Goal: Find specific page/section: Find specific page/section

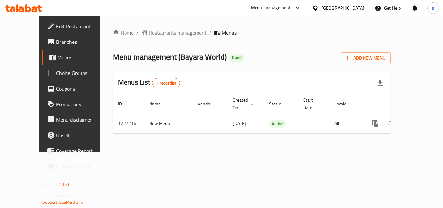
click at [167, 35] on span "Restaurants management" at bounding box center [178, 33] width 58 height 8
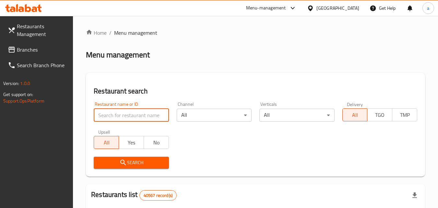
click at [122, 111] on input "search" at bounding box center [131, 115] width 75 height 13
paste input "675951"
type input "675951"
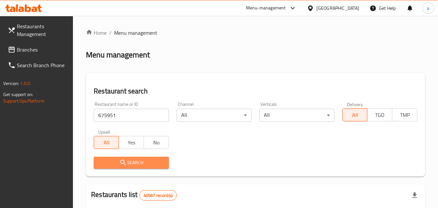
click at [134, 161] on span "Search" at bounding box center [131, 163] width 65 height 8
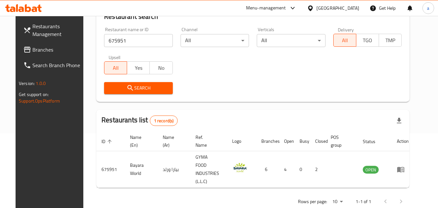
scroll to position [76, 0]
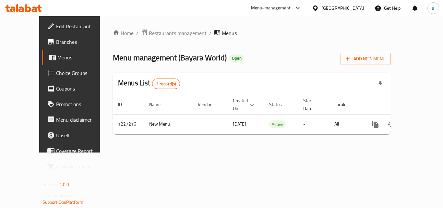
click at [344, 6] on div "[GEOGRAPHIC_DATA]" at bounding box center [343, 8] width 43 height 7
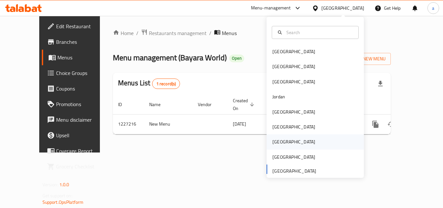
click at [288, 141] on div "Qatar" at bounding box center [315, 141] width 97 height 15
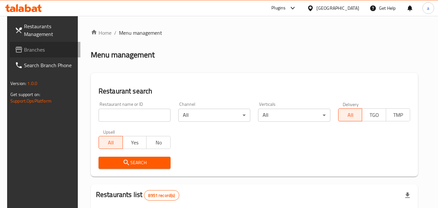
click at [24, 50] on span "Branches" at bounding box center [49, 50] width 51 height 8
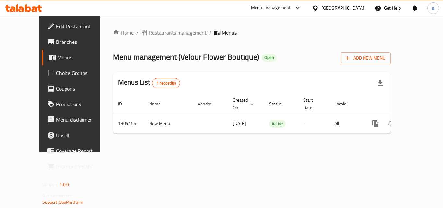
click at [162, 31] on span "Restaurants management" at bounding box center [178, 33] width 58 height 8
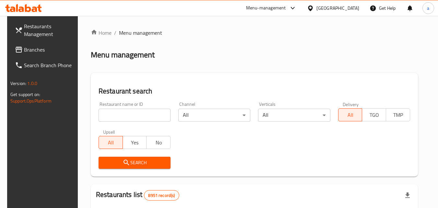
click at [143, 116] on input "search" at bounding box center [135, 115] width 72 height 13
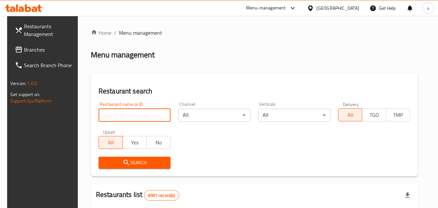
paste input "703085"
type input "703085"
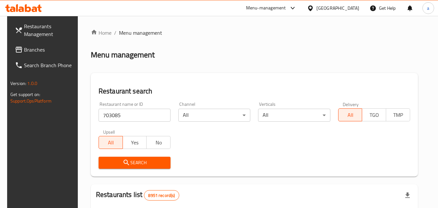
click at [137, 159] on span "Search" at bounding box center [135, 163] width 62 height 8
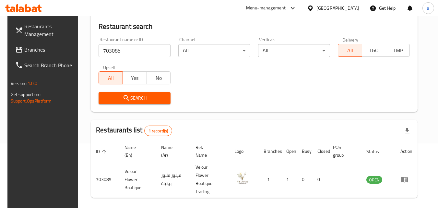
scroll to position [73, 0]
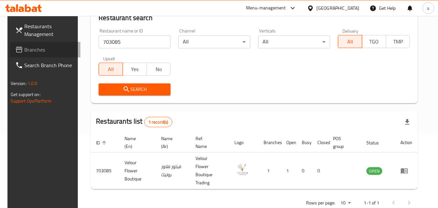
click at [30, 50] on span "Branches" at bounding box center [49, 50] width 51 height 8
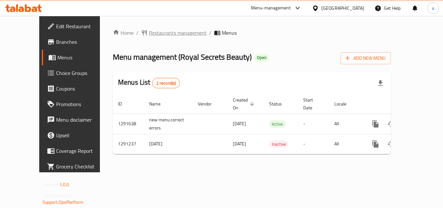
click at [149, 33] on span "Restaurants management" at bounding box center [178, 33] width 58 height 8
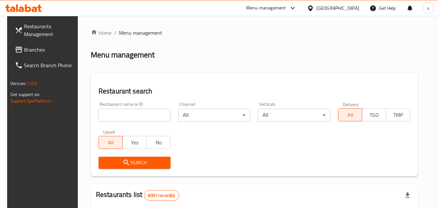
click at [140, 116] on input "search" at bounding box center [135, 115] width 72 height 13
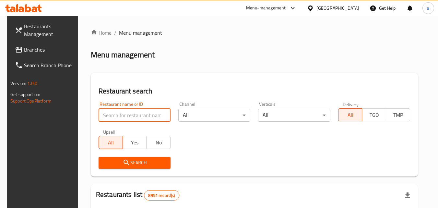
paste input "698502"
type input "698502"
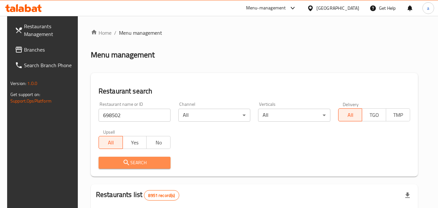
click at [148, 162] on span "Search" at bounding box center [135, 163] width 62 height 8
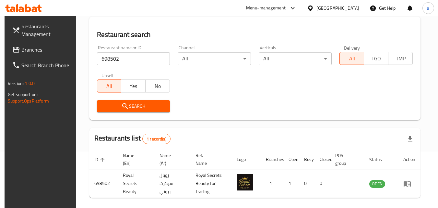
scroll to position [70, 0]
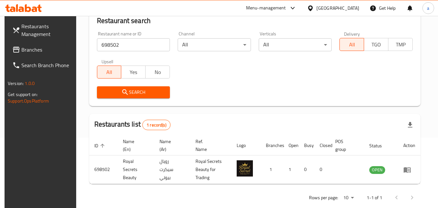
click at [349, 11] on div "[GEOGRAPHIC_DATA]" at bounding box center [338, 8] width 43 height 7
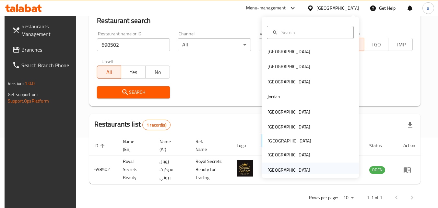
click at [329, 170] on div "[GEOGRAPHIC_DATA]" at bounding box center [310, 170] width 97 height 15
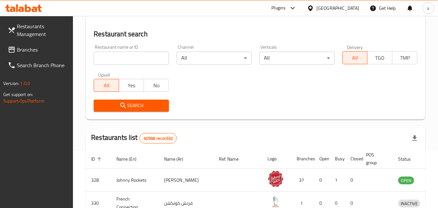
scroll to position [70, 0]
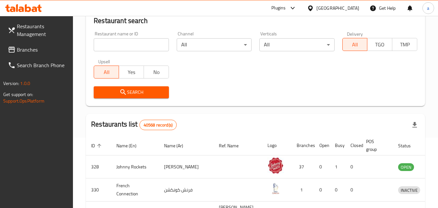
click at [30, 54] on span "Branches" at bounding box center [42, 50] width 51 height 8
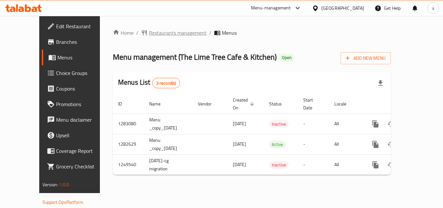
click at [149, 34] on span "Restaurants management" at bounding box center [178, 33] width 58 height 8
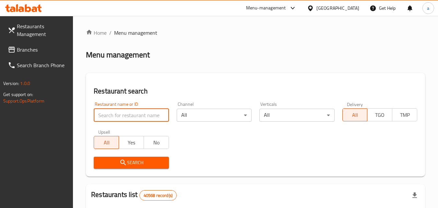
click at [134, 121] on input "search" at bounding box center [131, 115] width 75 height 13
paste input "643670"
type input "643670"
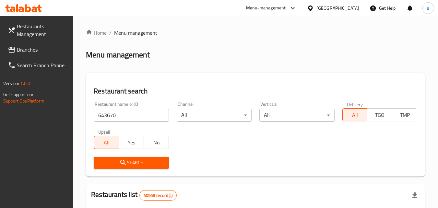
click at [139, 162] on span "Search" at bounding box center [131, 163] width 65 height 8
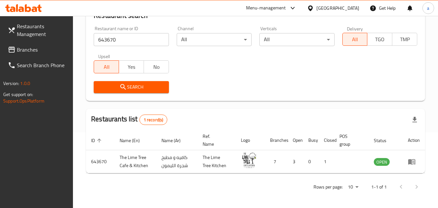
scroll to position [76, 0]
click at [339, 8] on div "[GEOGRAPHIC_DATA]" at bounding box center [338, 8] width 43 height 7
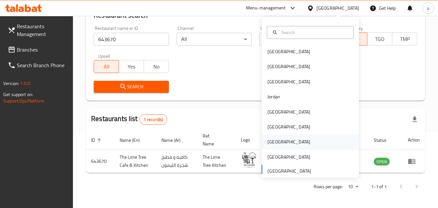
click at [305, 140] on div "[GEOGRAPHIC_DATA]" at bounding box center [310, 141] width 97 height 15
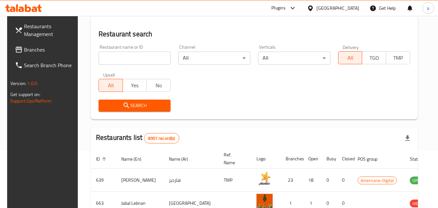
scroll to position [76, 0]
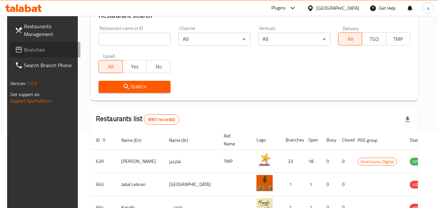
click at [29, 50] on span "Branches" at bounding box center [49, 50] width 51 height 8
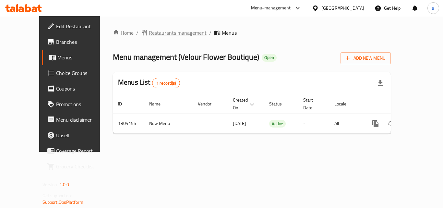
click at [161, 31] on span "Restaurants management" at bounding box center [178, 33] width 58 height 8
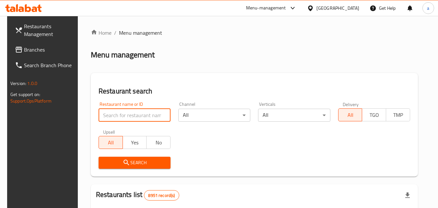
click at [135, 117] on input "search" at bounding box center [135, 115] width 72 height 13
paste input "703085"
type input "703085"
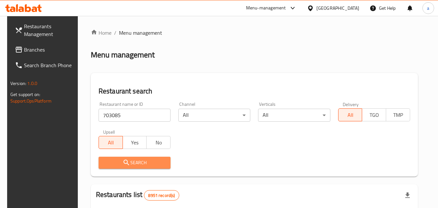
click at [140, 162] on span "Search" at bounding box center [135, 163] width 62 height 8
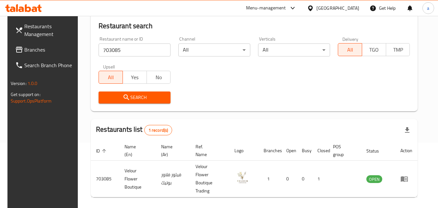
scroll to position [81, 0]
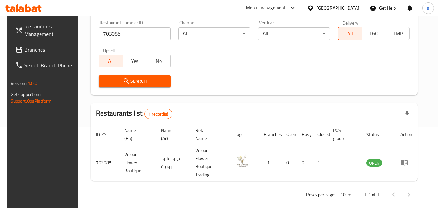
click at [317, 6] on div at bounding box center [311, 8] width 9 height 7
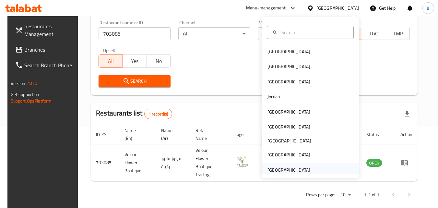
click at [277, 166] on div "[GEOGRAPHIC_DATA]" at bounding box center [289, 169] width 43 height 7
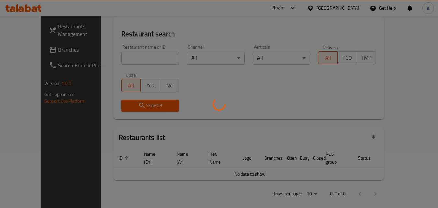
scroll to position [81, 0]
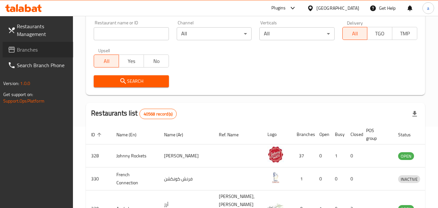
click at [22, 47] on span "Branches" at bounding box center [42, 50] width 51 height 8
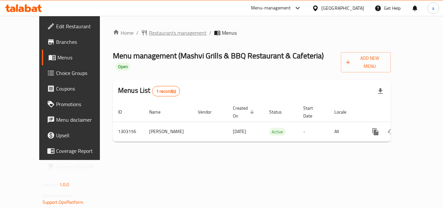
click at [160, 31] on span "Restaurants management" at bounding box center [178, 33] width 58 height 8
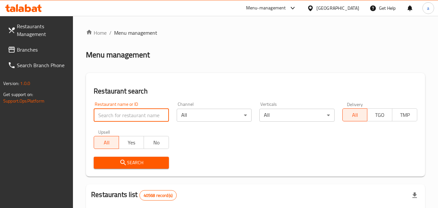
click at [137, 110] on input "search" at bounding box center [131, 115] width 75 height 13
paste input "702710"
type input "702710"
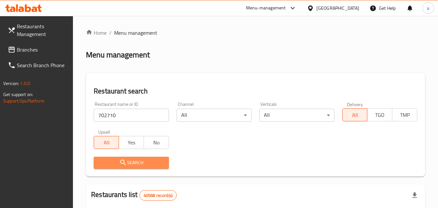
click at [147, 162] on span "Search" at bounding box center [131, 163] width 65 height 8
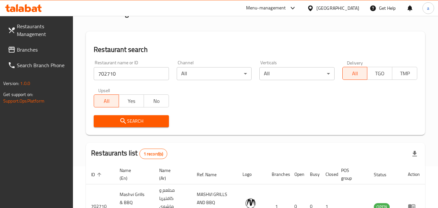
scroll to position [37, 0]
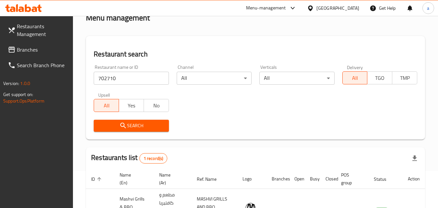
click at [20, 50] on span "Branches" at bounding box center [42, 50] width 51 height 8
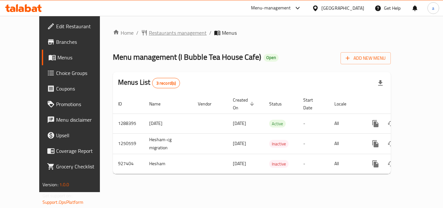
click at [149, 33] on span "Restaurants management" at bounding box center [178, 33] width 58 height 8
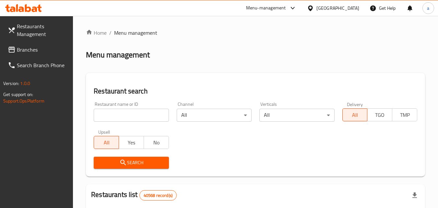
click at [130, 115] on input "search" at bounding box center [131, 115] width 75 height 13
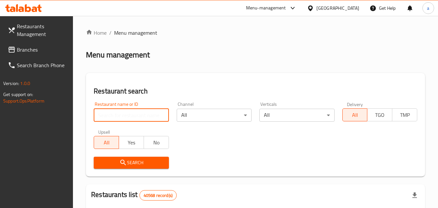
paste input "658825"
type input "658825"
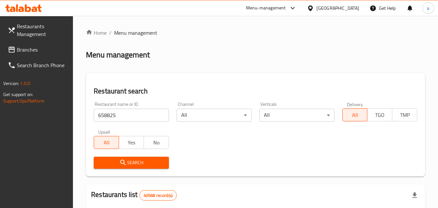
click at [127, 159] on icon "submit" at bounding box center [123, 163] width 8 height 8
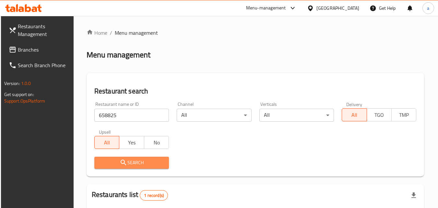
click at [127, 159] on icon "submit" at bounding box center [124, 163] width 8 height 8
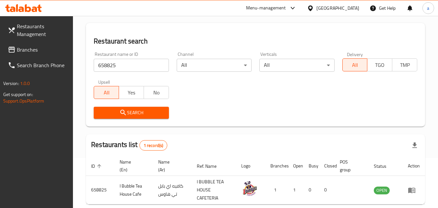
scroll to position [62, 0]
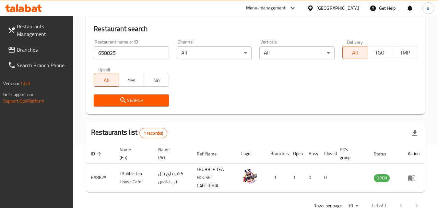
click at [345, 7] on div "[GEOGRAPHIC_DATA]" at bounding box center [338, 8] width 43 height 7
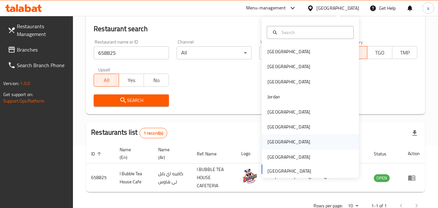
click at [289, 144] on div "Qatar" at bounding box center [310, 141] width 97 height 15
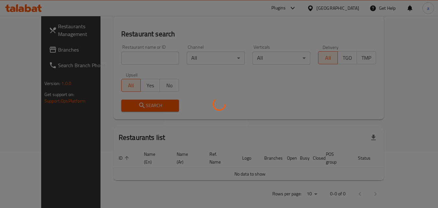
scroll to position [62, 0]
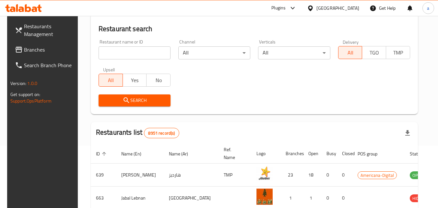
click at [34, 47] on span "Branches" at bounding box center [49, 50] width 51 height 8
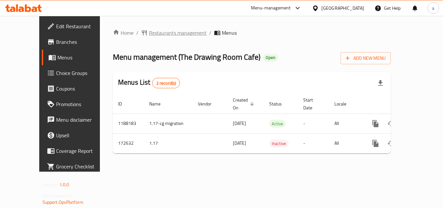
click at [149, 33] on span "Restaurants management" at bounding box center [178, 33] width 58 height 8
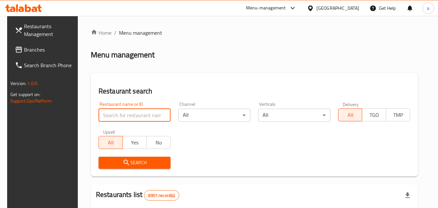
click at [129, 115] on input "search" at bounding box center [135, 115] width 72 height 13
paste input "617089"
type input "617089"
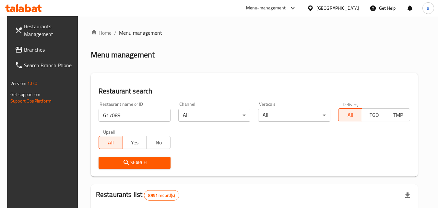
click at [133, 164] on span "Search" at bounding box center [135, 163] width 62 height 8
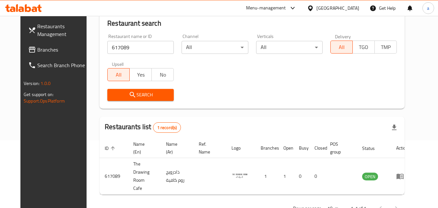
scroll to position [69, 0]
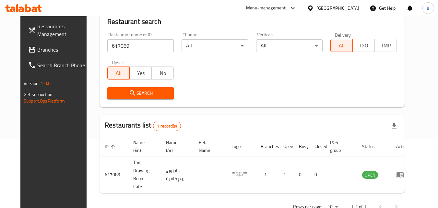
click at [355, 7] on div "[GEOGRAPHIC_DATA]" at bounding box center [338, 8] width 43 height 7
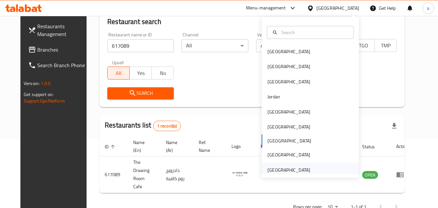
click at [277, 169] on div "United Arab Emirates" at bounding box center [289, 169] width 43 height 7
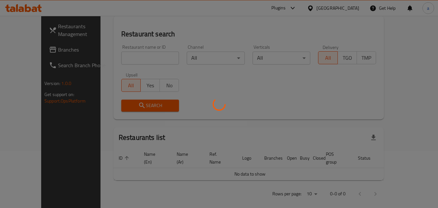
scroll to position [69, 0]
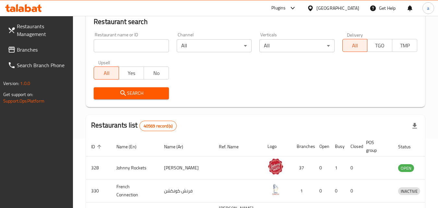
click at [18, 47] on span "Branches" at bounding box center [42, 50] width 51 height 8
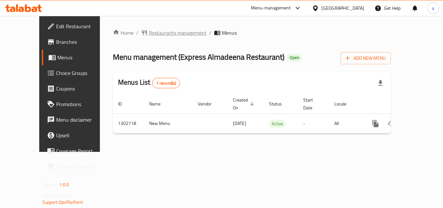
click at [162, 32] on span "Restaurants management" at bounding box center [178, 33] width 58 height 8
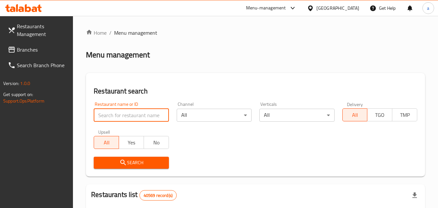
click at [141, 111] on input "search" at bounding box center [131, 115] width 75 height 13
paste input "702475"
type input "702475"
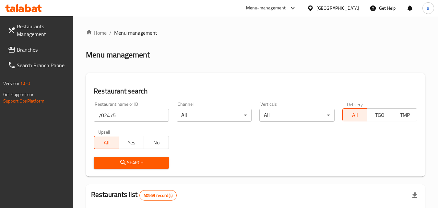
click at [147, 161] on span "Search" at bounding box center [131, 163] width 65 height 8
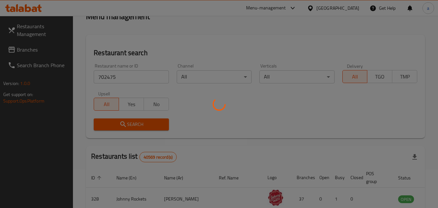
scroll to position [75, 0]
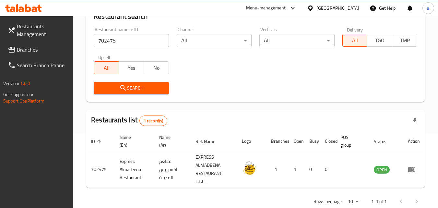
click at [331, 6] on div "[GEOGRAPHIC_DATA]" at bounding box center [338, 8] width 43 height 7
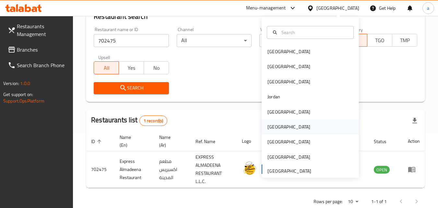
click at [277, 127] on div "[GEOGRAPHIC_DATA]" at bounding box center [288, 126] width 53 height 15
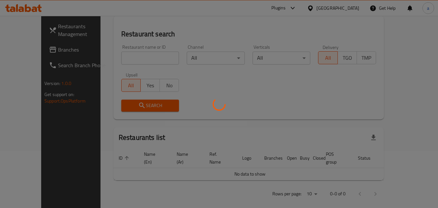
scroll to position [75, 0]
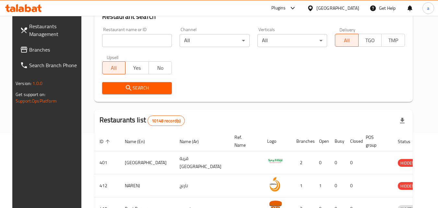
click at [121, 42] on input "search" at bounding box center [137, 40] width 70 height 13
paste input "766631"
type input "766631"
click at [33, 48] on span "Branches" at bounding box center [54, 50] width 51 height 8
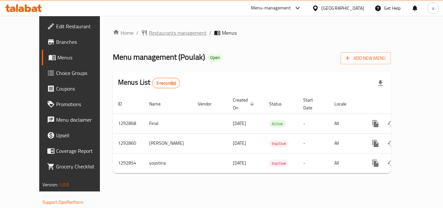
click at [164, 33] on span "Restaurants management" at bounding box center [178, 33] width 58 height 8
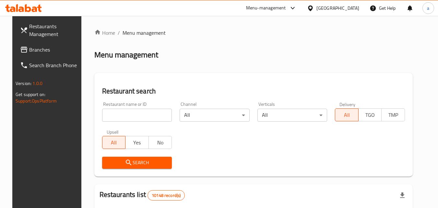
click at [140, 116] on input "search" at bounding box center [137, 115] width 70 height 13
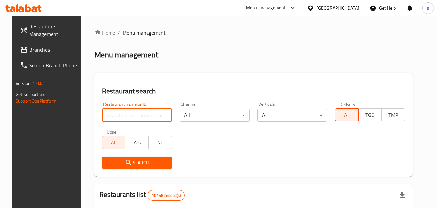
paste input "766631"
type input "766631"
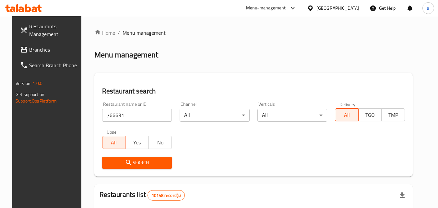
click at [135, 161] on span "Search" at bounding box center [137, 163] width 60 height 8
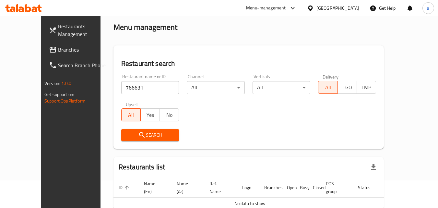
scroll to position [57, 0]
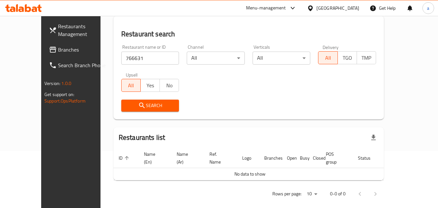
click at [128, 102] on span "Search" at bounding box center [151, 106] width 48 height 8
click at [130, 104] on span "Search" at bounding box center [151, 106] width 48 height 8
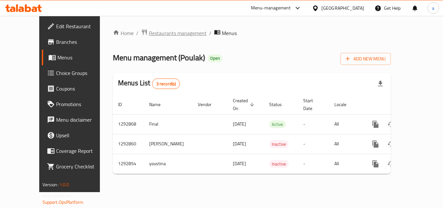
click at [150, 33] on span "Restaurants management" at bounding box center [178, 33] width 58 height 8
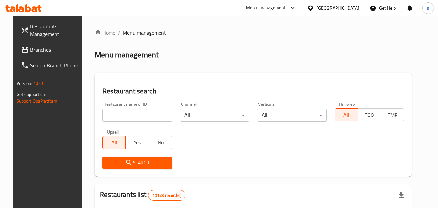
click at [139, 113] on input "search" at bounding box center [138, 115] width 70 height 13
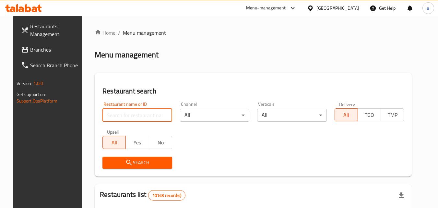
paste input "699277"
type input "699277"
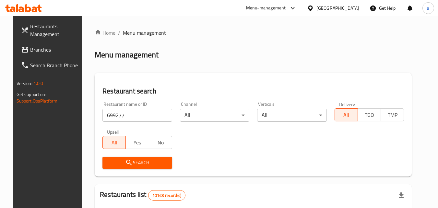
click at [140, 160] on span "Search" at bounding box center [137, 163] width 59 height 8
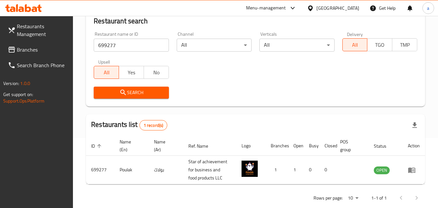
scroll to position [79, 0]
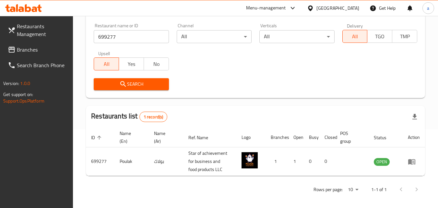
click at [349, 6] on div "Oman" at bounding box center [338, 8] width 43 height 7
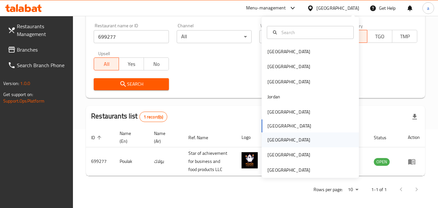
click at [292, 141] on div "[GEOGRAPHIC_DATA]" at bounding box center [310, 139] width 97 height 15
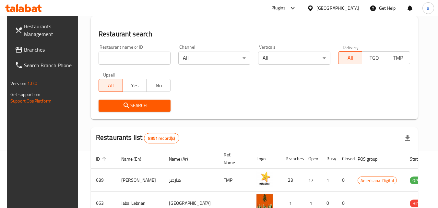
scroll to position [79, 0]
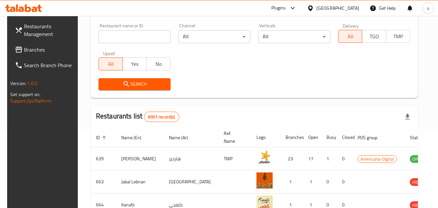
click at [30, 47] on span "Branches" at bounding box center [49, 50] width 51 height 8
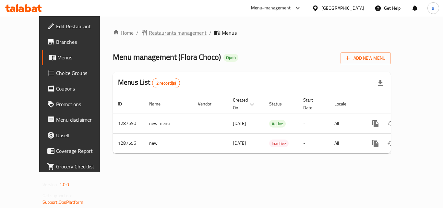
click at [161, 32] on span "Restaurants management" at bounding box center [178, 33] width 58 height 8
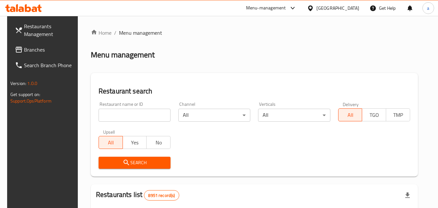
click at [139, 112] on input "search" at bounding box center [135, 115] width 72 height 13
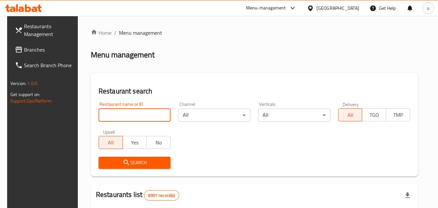
paste input "696755"
type input "696755"
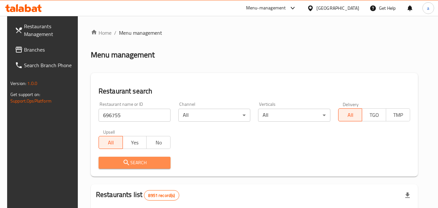
click at [140, 165] on span "Search" at bounding box center [135, 163] width 62 height 8
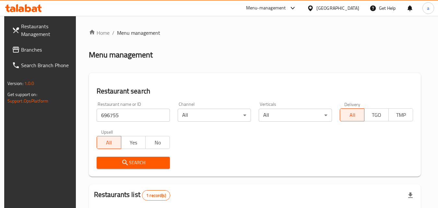
click at [140, 165] on span "Search" at bounding box center [133, 163] width 63 height 8
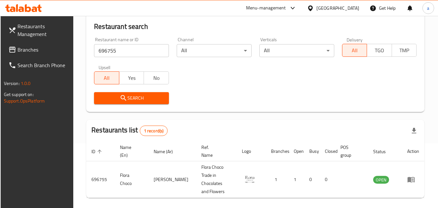
scroll to position [66, 0]
